Goal: Navigation & Orientation: Find specific page/section

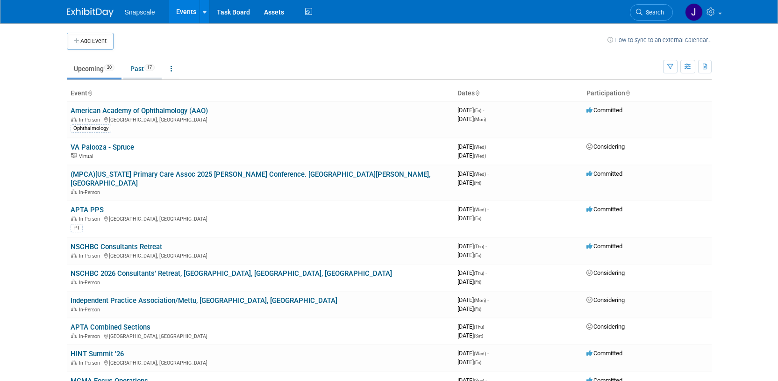
click at [131, 71] on link "Past 17" at bounding box center [142, 69] width 38 height 18
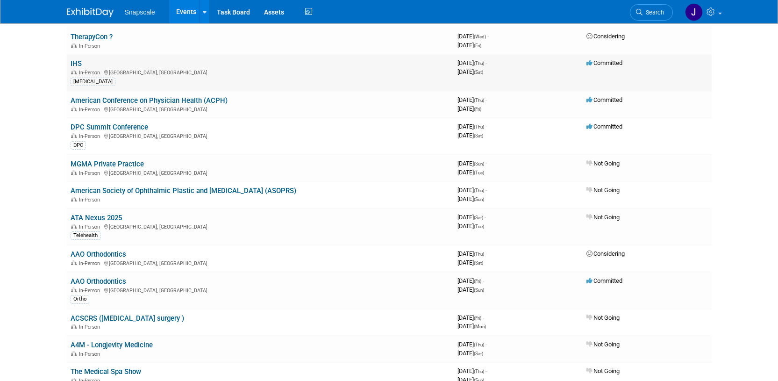
scroll to position [73, 0]
click at [82, 11] on img at bounding box center [90, 12] width 47 height 9
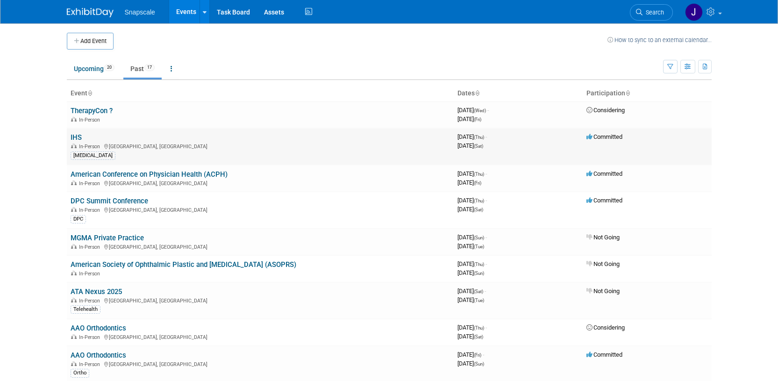
click at [79, 136] on link "IHS" at bounding box center [76, 137] width 11 height 8
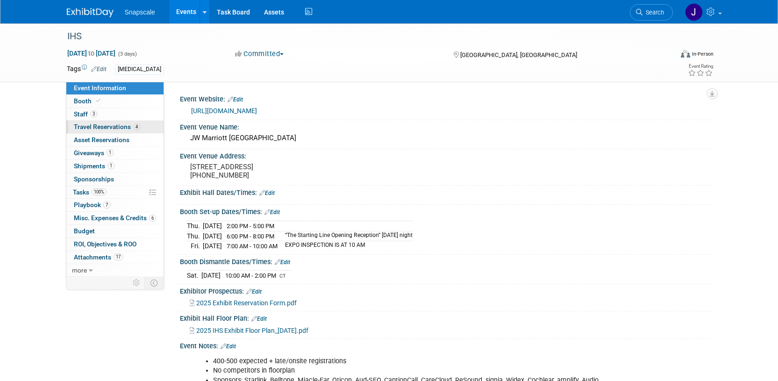
click at [87, 126] on span "Travel Reservations 4" at bounding box center [107, 126] width 66 height 7
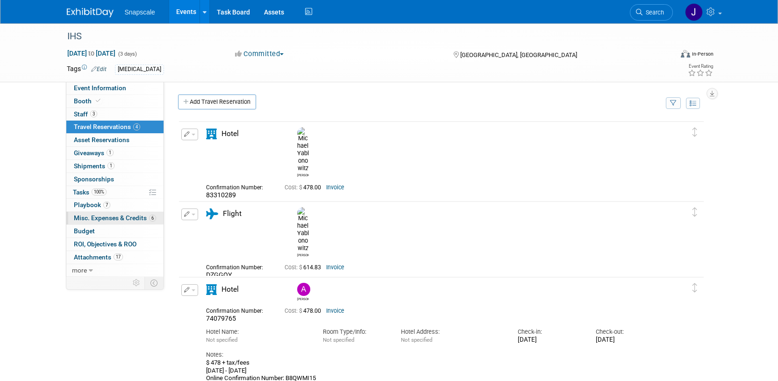
click at [95, 218] on span "Misc. Expenses & Credits 6" at bounding box center [115, 217] width 82 height 7
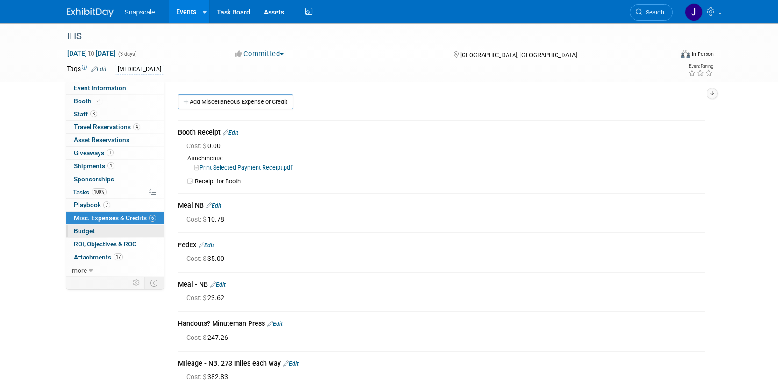
click at [82, 230] on span "Budget" at bounding box center [84, 230] width 21 height 7
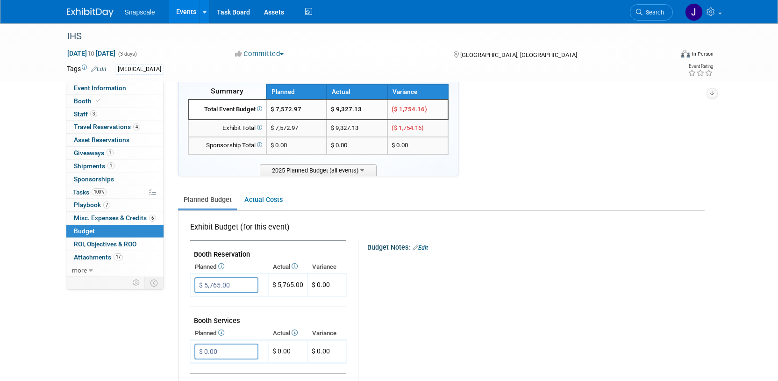
scroll to position [25, 0]
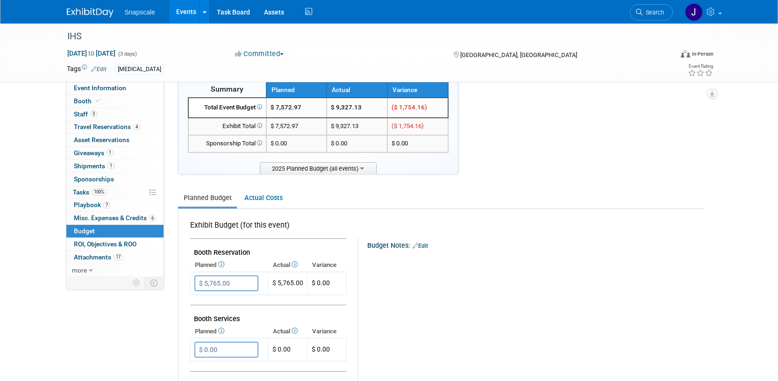
click at [79, 17] on img at bounding box center [90, 12] width 47 height 9
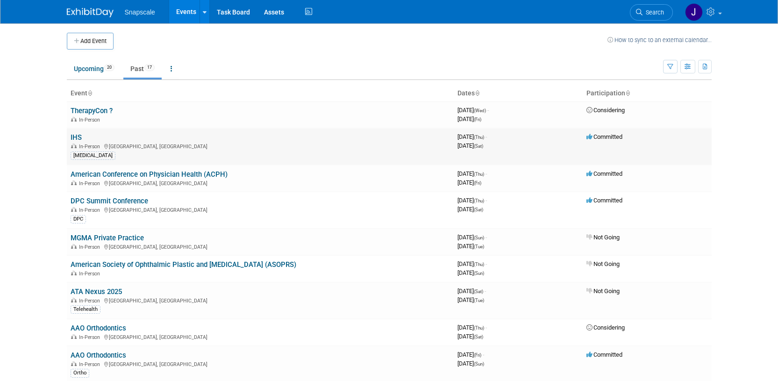
click at [79, 141] on link "IHS" at bounding box center [76, 137] width 11 height 8
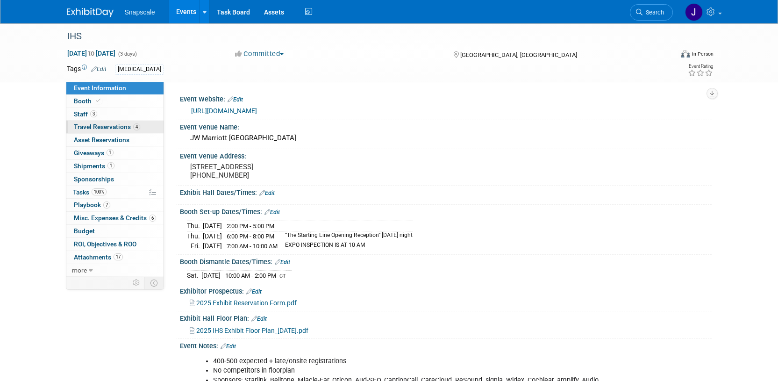
click at [91, 127] on span "Travel Reservations 4" at bounding box center [107, 126] width 66 height 7
